Goal: Information Seeking & Learning: Learn about a topic

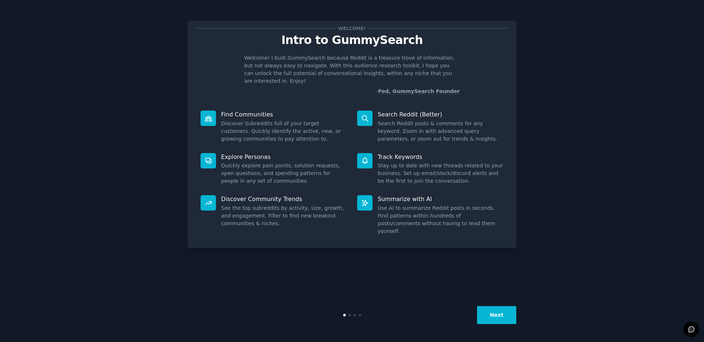
click at [502, 321] on button "Next" at bounding box center [496, 315] width 39 height 18
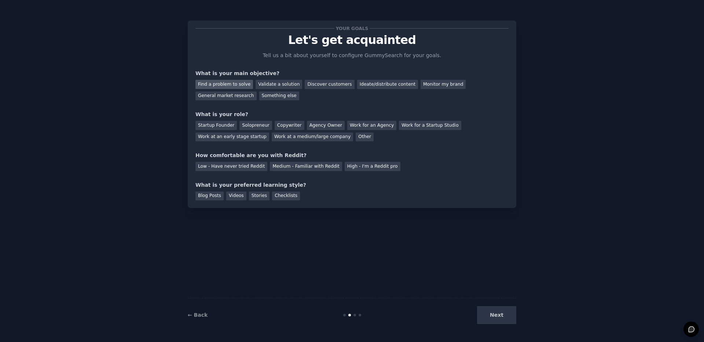
click at [227, 84] on div "Find a problem to solve" at bounding box center [224, 84] width 58 height 9
click at [270, 85] on div "Validate a solution" at bounding box center [279, 84] width 47 height 9
click at [234, 85] on div "Find a problem to solve" at bounding box center [224, 84] width 58 height 9
click at [260, 128] on div "Solopreneur" at bounding box center [255, 125] width 32 height 9
click at [485, 313] on div "Next" at bounding box center [462, 315] width 110 height 18
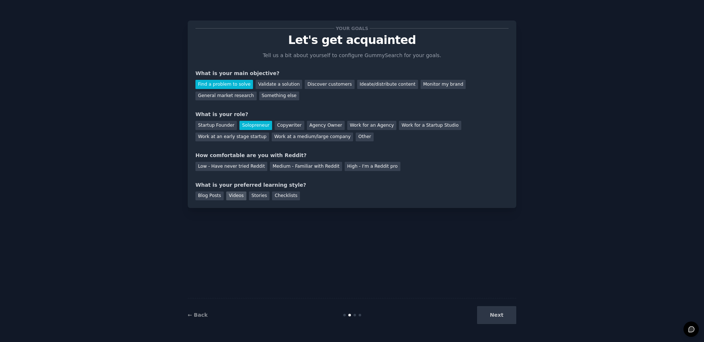
click at [232, 197] on div "Videos" at bounding box center [236, 196] width 20 height 9
click at [261, 198] on div "Stories" at bounding box center [259, 196] width 21 height 9
click at [235, 198] on div "Videos" at bounding box center [236, 196] width 20 height 9
click at [484, 320] on div "Next" at bounding box center [462, 315] width 110 height 18
click at [495, 317] on div "Next" at bounding box center [462, 315] width 110 height 18
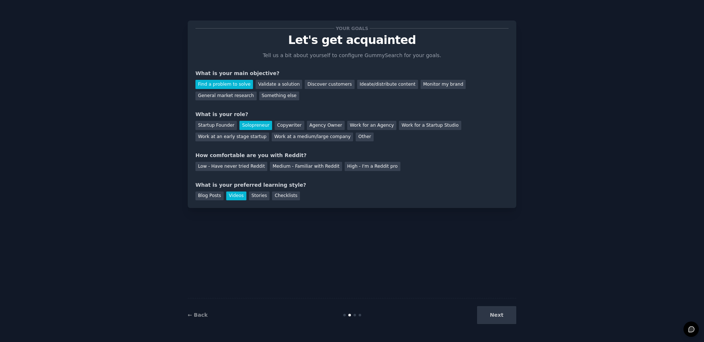
click at [487, 319] on div "Next" at bounding box center [462, 315] width 110 height 18
click at [504, 318] on div "Next" at bounding box center [462, 315] width 110 height 18
click at [498, 315] on div "Next" at bounding box center [462, 315] width 110 height 18
click at [296, 168] on div "Medium - Familiar with Reddit" at bounding box center [306, 166] width 72 height 9
click at [494, 316] on button "Next" at bounding box center [496, 315] width 39 height 18
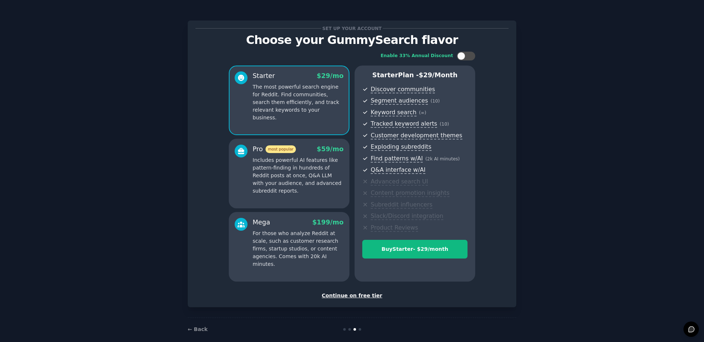
click at [365, 298] on div "Continue on free tier" at bounding box center [351, 296] width 313 height 8
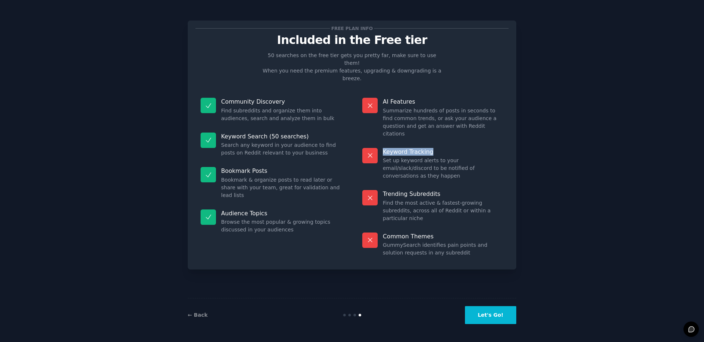
drag, startPoint x: 434, startPoint y: 130, endPoint x: 382, endPoint y: 129, distance: 51.7
click at [382, 148] on dt "Keyword Tracking" at bounding box center [432, 152] width 141 height 8
click at [481, 317] on button "Let's Go!" at bounding box center [490, 315] width 51 height 18
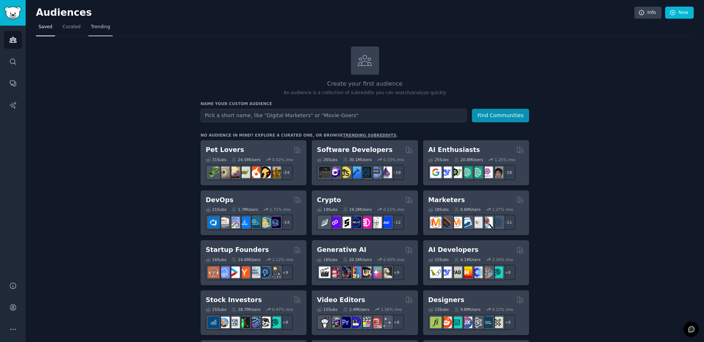
click at [103, 30] on link "Trending" at bounding box center [100, 28] width 24 height 15
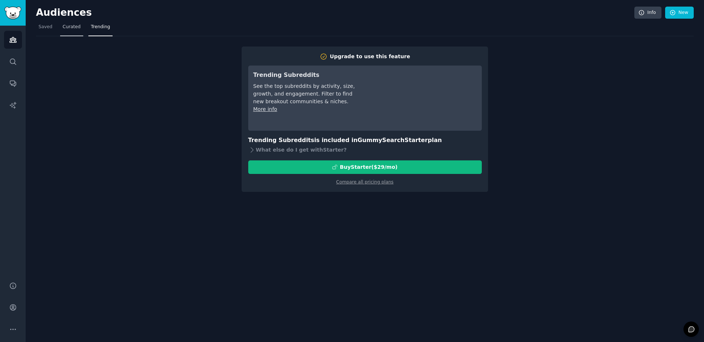
click at [67, 31] on link "Curated" at bounding box center [71, 28] width 23 height 15
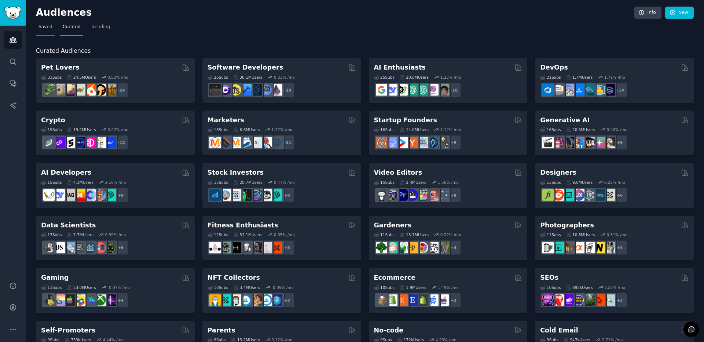
click at [43, 28] on span "Saved" at bounding box center [45, 27] width 14 height 7
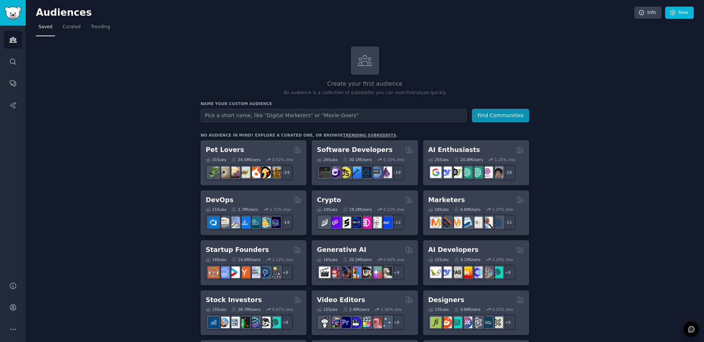
click at [154, 23] on nav "Saved Curated Trending" at bounding box center [365, 28] width 658 height 15
click at [105, 23] on link "Trending" at bounding box center [100, 28] width 24 height 15
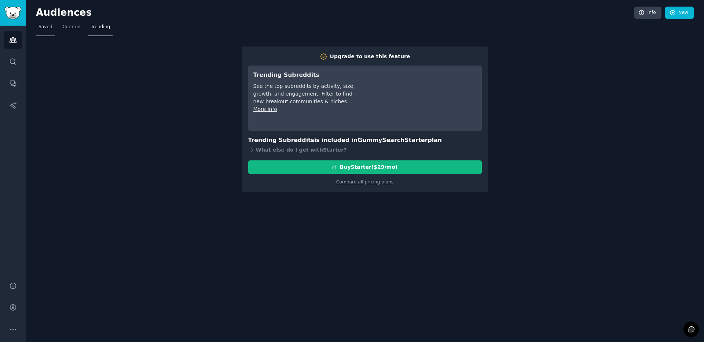
click at [37, 25] on link "Saved" at bounding box center [45, 28] width 19 height 15
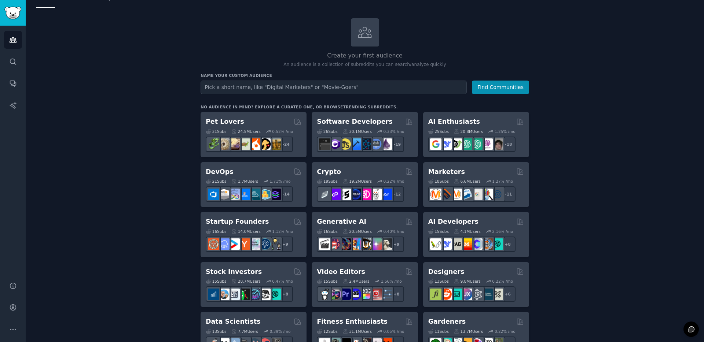
scroll to position [26, 0]
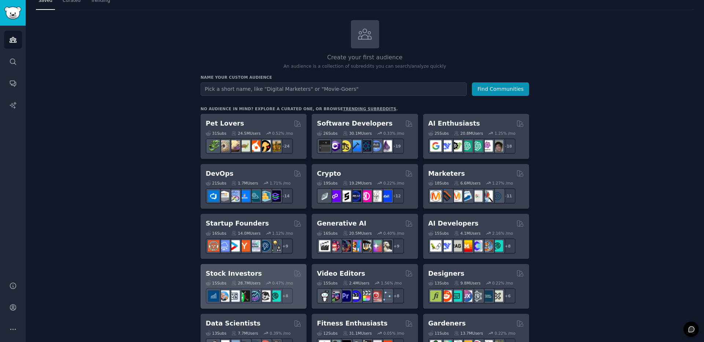
click at [238, 272] on h2 "Stock Investors" at bounding box center [234, 273] width 56 height 9
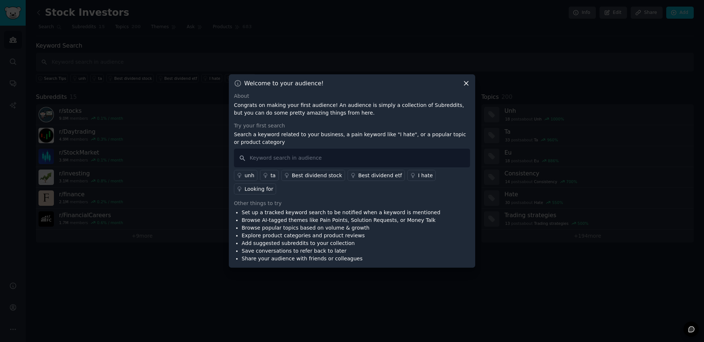
click at [467, 81] on icon at bounding box center [466, 84] width 8 height 8
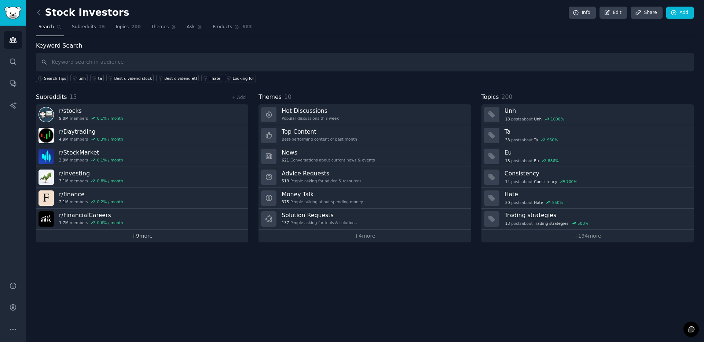
click at [133, 236] on link "+ 9 more" at bounding box center [142, 236] width 212 height 13
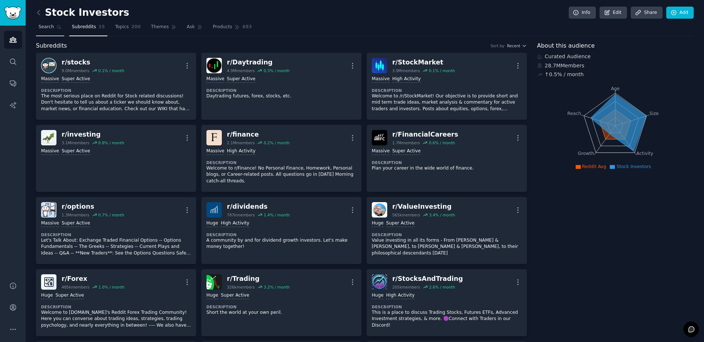
click at [47, 30] on link "Search" at bounding box center [50, 28] width 28 height 15
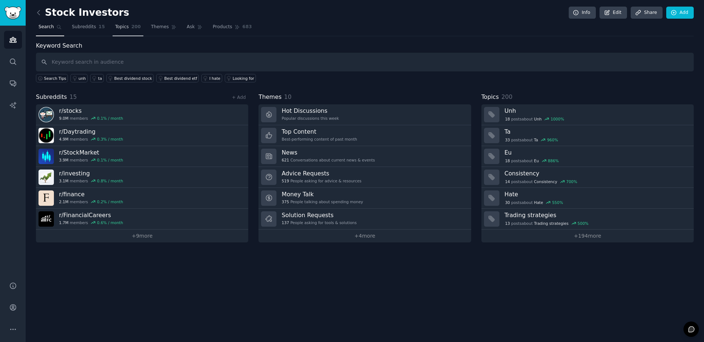
click at [122, 27] on span "Topics" at bounding box center [122, 27] width 14 height 7
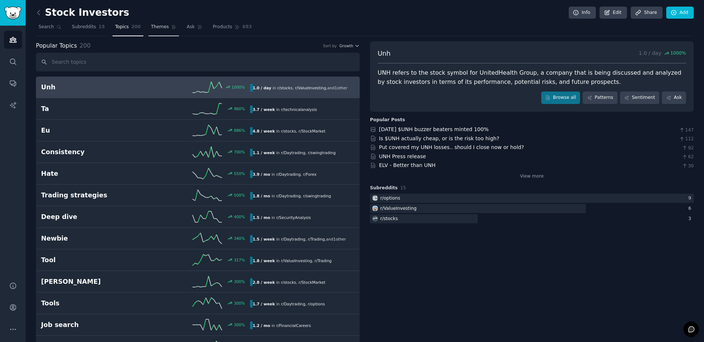
click at [152, 29] on span "Themes" at bounding box center [160, 27] width 18 height 7
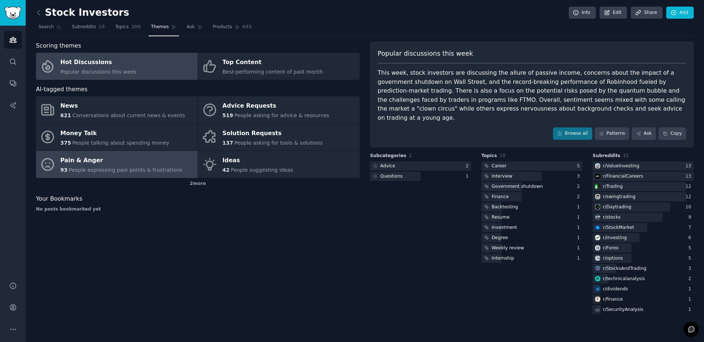
click at [105, 159] on div "Pain & Anger" at bounding box center [121, 161] width 122 height 12
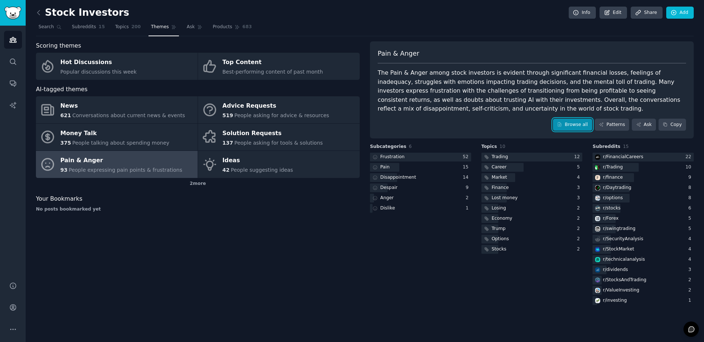
click at [583, 125] on link "Browse all" at bounding box center [572, 125] width 39 height 12
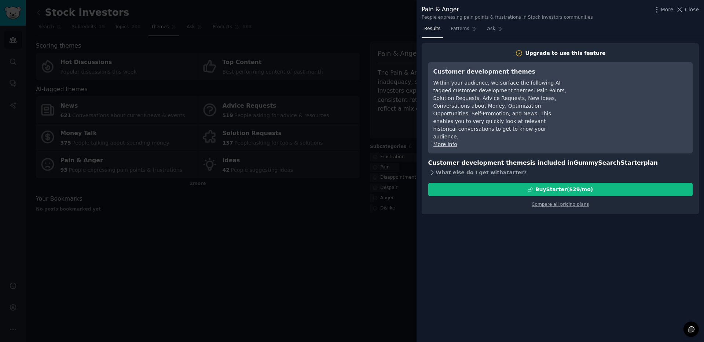
click at [433, 170] on icon at bounding box center [432, 172] width 3 height 5
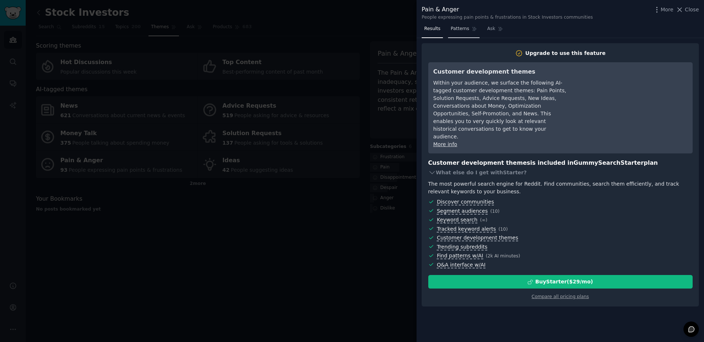
click at [459, 33] on link "Patterns" at bounding box center [463, 30] width 31 height 15
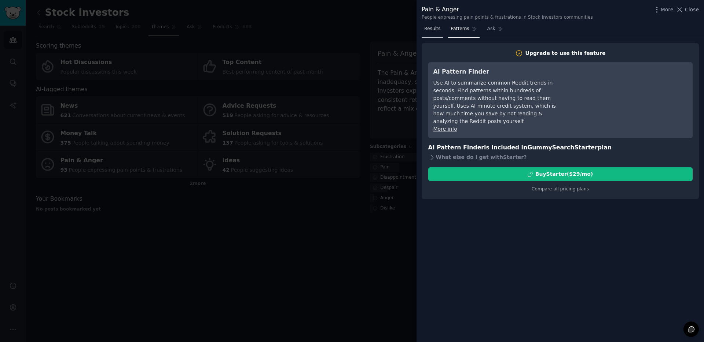
click at [436, 31] on span "Results" at bounding box center [432, 29] width 16 height 7
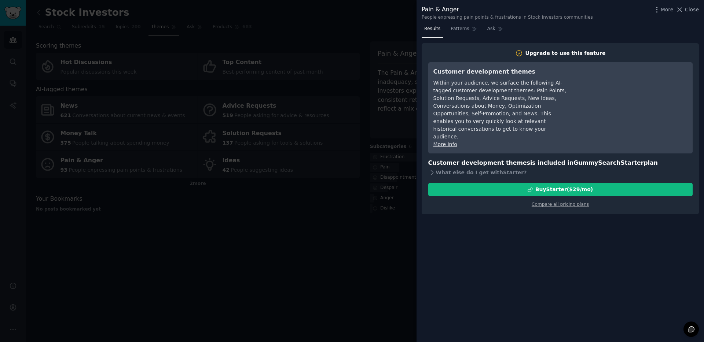
click at [342, 206] on div at bounding box center [352, 171] width 704 height 342
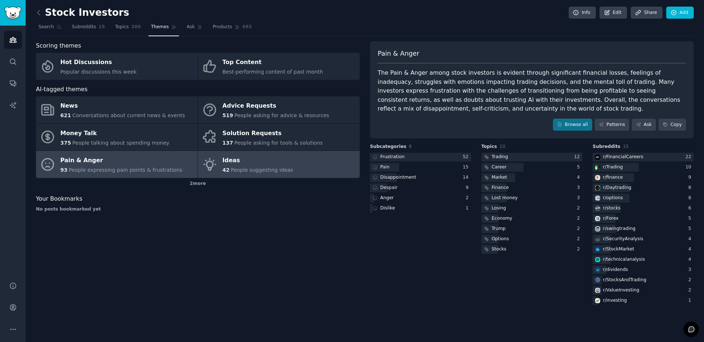
click at [309, 171] on link "Ideas 42 People suggesting ideas" at bounding box center [279, 164] width 162 height 27
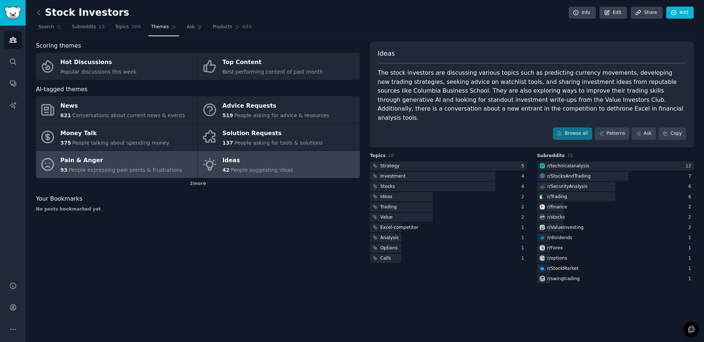
click at [153, 170] on span "People expressing pain points & frustrations" at bounding box center [126, 170] width 114 height 6
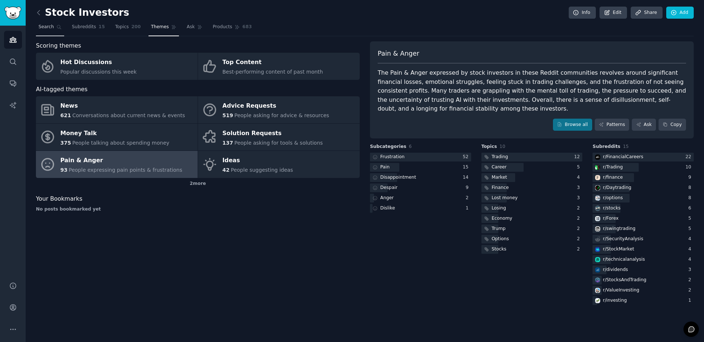
click at [49, 28] on span "Search" at bounding box center [45, 27] width 15 height 7
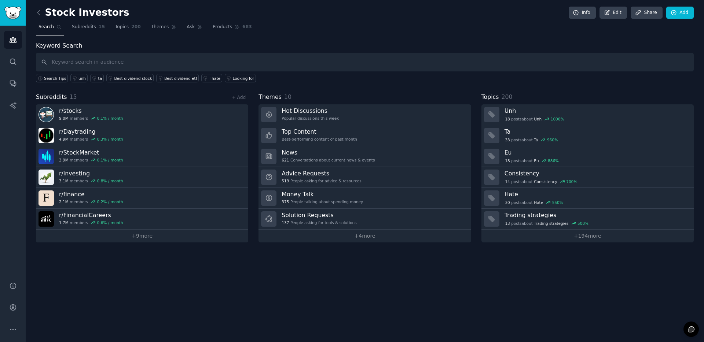
click at [118, 55] on input "text" at bounding box center [365, 62] width 658 height 19
type input "better"
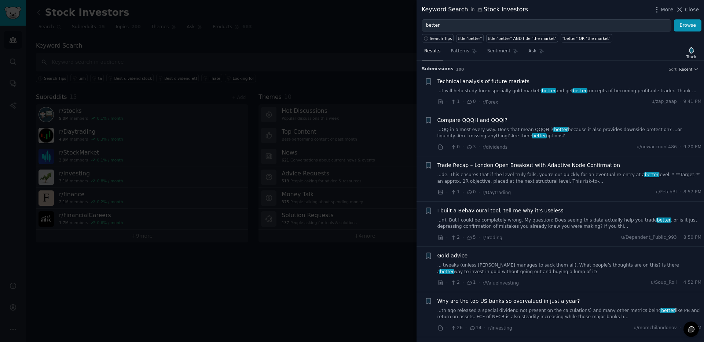
click at [563, 220] on link "...n). But I could be completely wrong. My question: Does seeing this data actu…" at bounding box center [569, 223] width 264 height 13
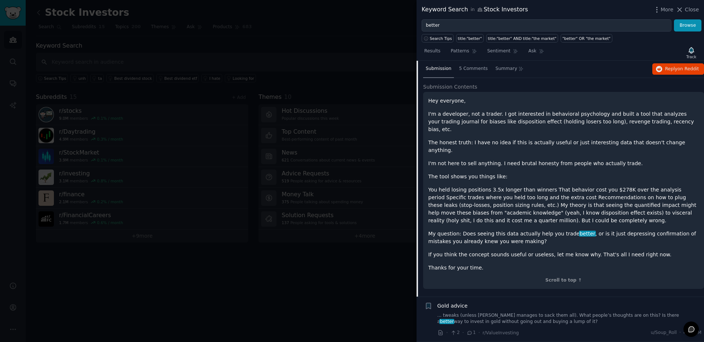
scroll to position [187, 0]
click at [471, 71] on div "5 Comments" at bounding box center [473, 69] width 34 height 18
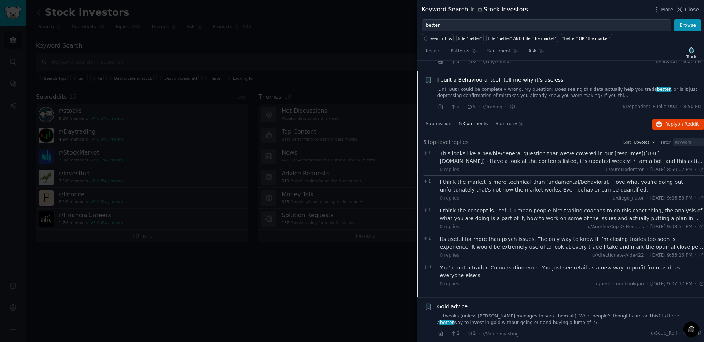
scroll to position [131, 0]
click at [442, 126] on span "Submission" at bounding box center [439, 124] width 26 height 7
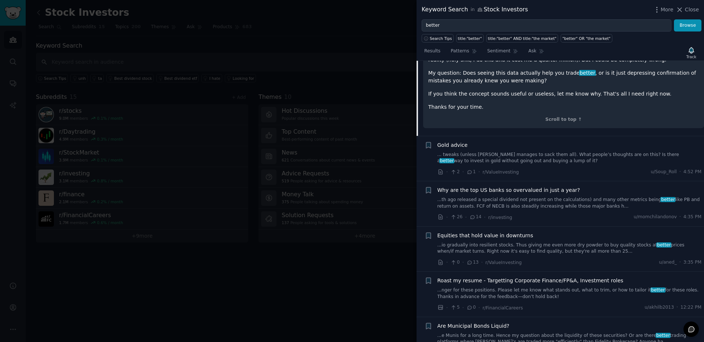
scroll to position [377, 0]
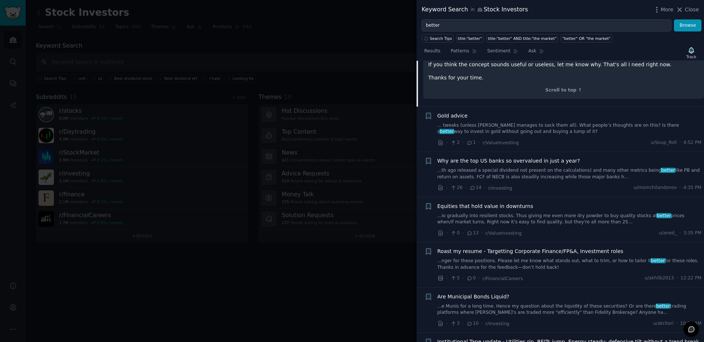
click at [381, 205] on div at bounding box center [352, 171] width 704 height 342
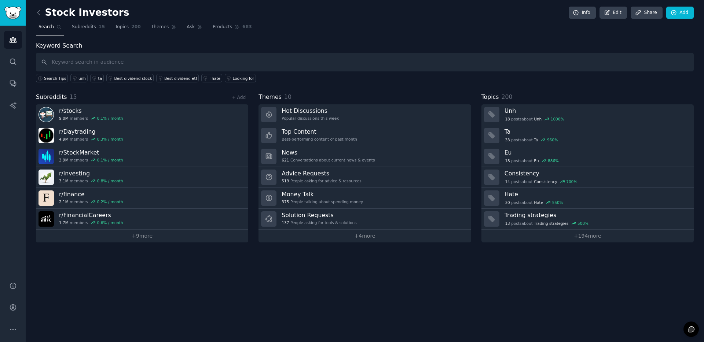
click at [279, 287] on div "Stock Investors Info Edit Share Add Search Subreddits 15 Topics 200 Themes Ask …" at bounding box center [365, 171] width 678 height 342
